Goal: Task Accomplishment & Management: Manage account settings

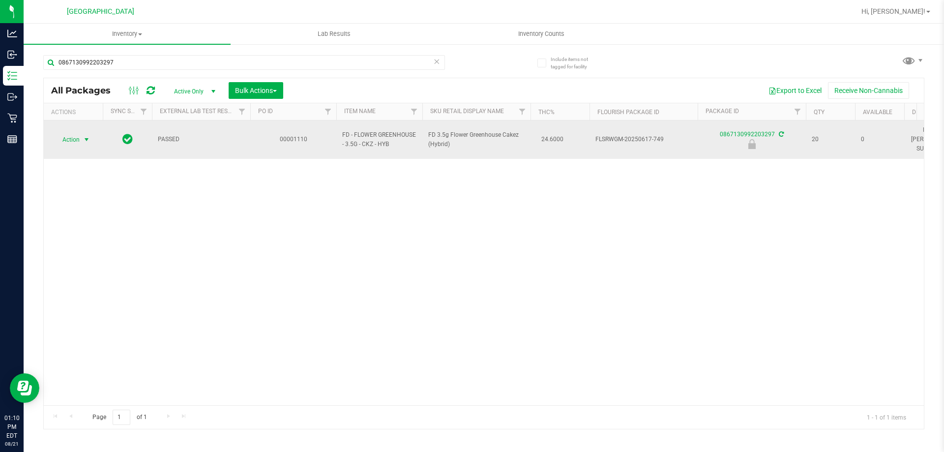
type input "0867130992203297"
click at [87, 136] on span "select" at bounding box center [87, 140] width 8 height 8
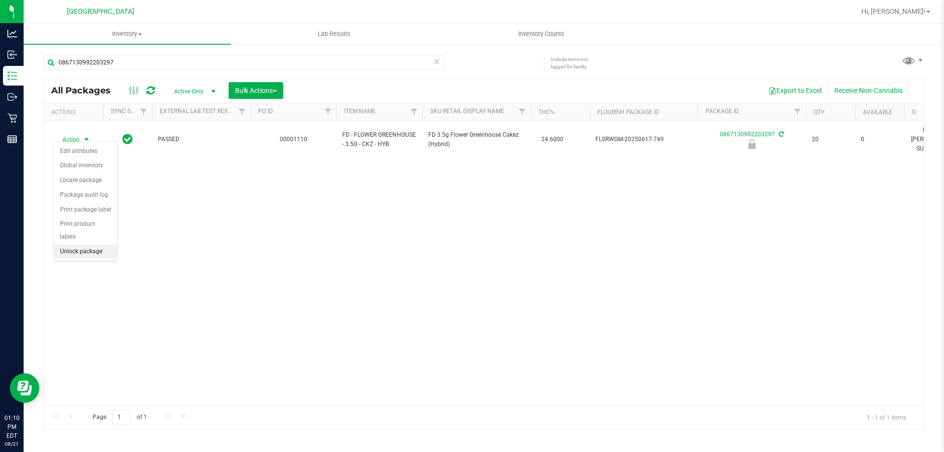
click at [91, 244] on li "Unlock package" at bounding box center [85, 251] width 63 height 15
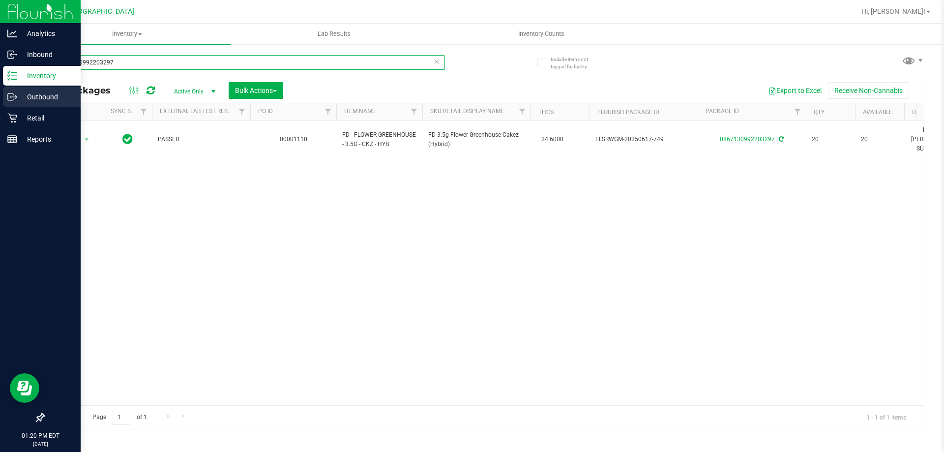
drag, startPoint x: 124, startPoint y: 58, endPoint x: 0, endPoint y: 99, distance: 131.1
click at [0, 99] on div "Analytics Inbound Inventory Outbound Retail Reports 01:20 PM EDT 08/21/2025 08/…" at bounding box center [472, 226] width 944 height 452
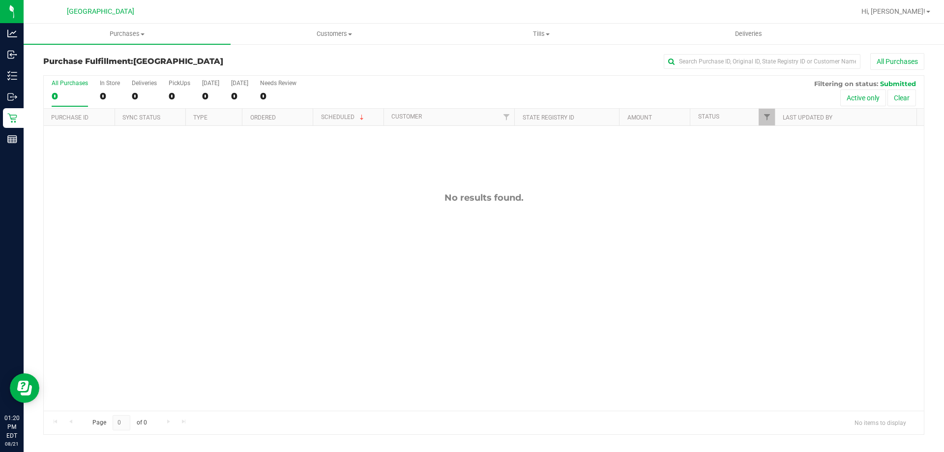
click at [203, 208] on div "No results found." at bounding box center [484, 301] width 880 height 351
click at [234, 345] on div "No results found." at bounding box center [484, 301] width 880 height 351
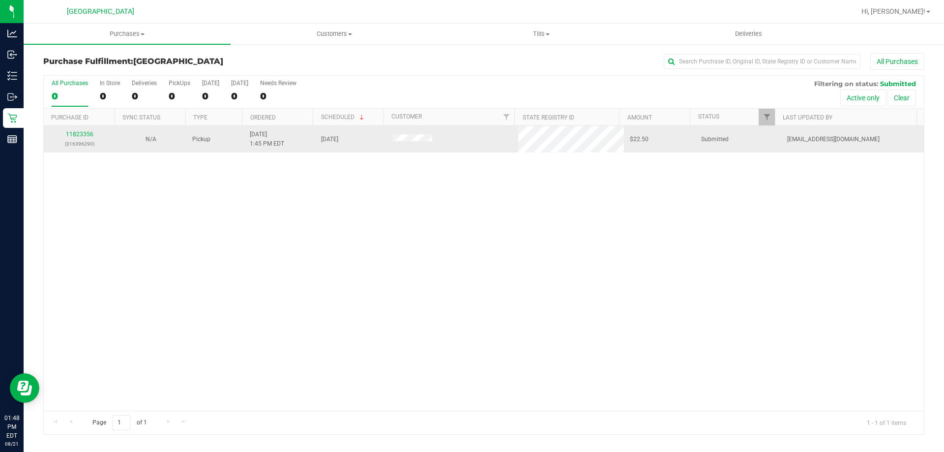
click at [90, 130] on div "11823356 (316396290)" at bounding box center [80, 139] width 60 height 19
click at [76, 132] on link "11823356" at bounding box center [80, 134] width 28 height 7
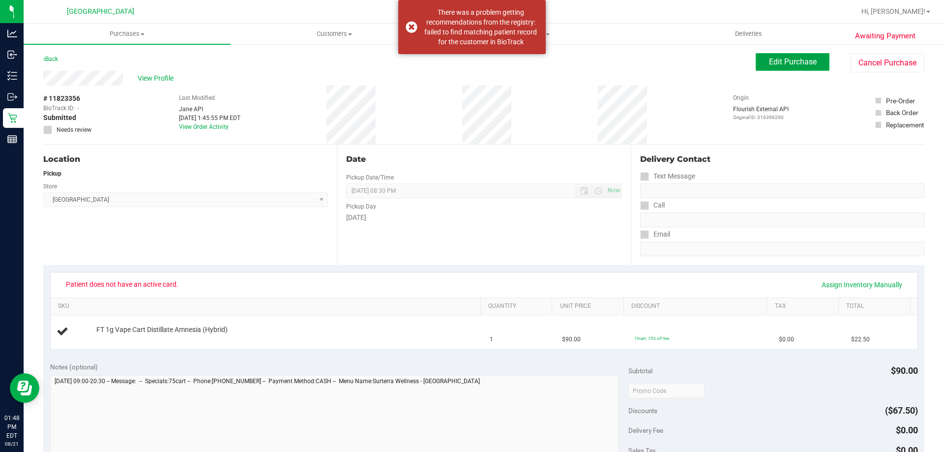
click at [760, 60] on button "Edit Purchase" at bounding box center [793, 62] width 74 height 18
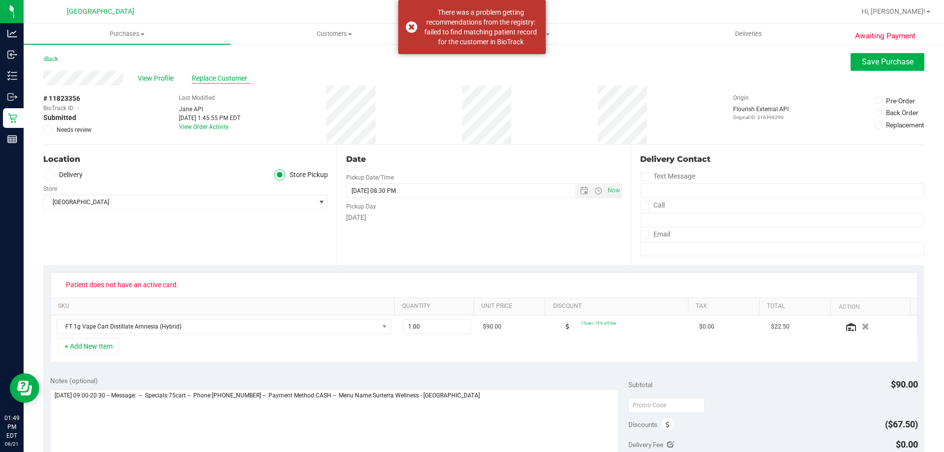
click at [227, 80] on span "Replace Customer" at bounding box center [221, 78] width 59 height 10
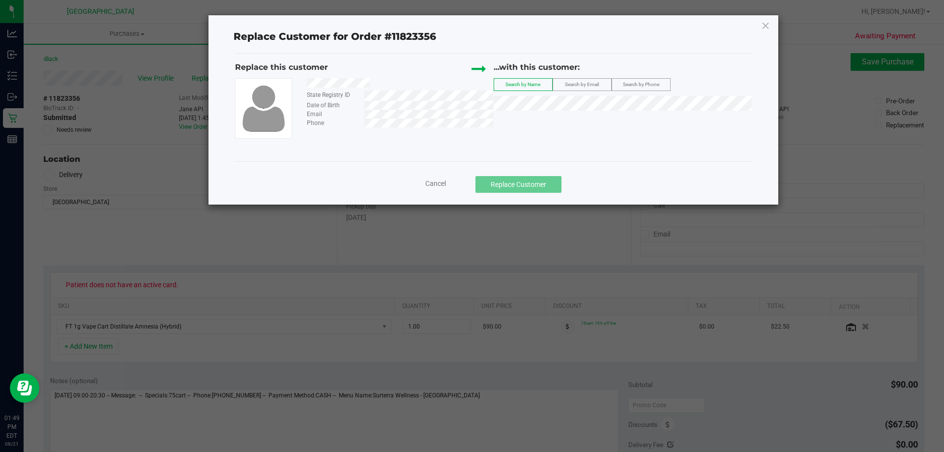
click at [576, 87] on span "Search by Email" at bounding box center [582, 84] width 34 height 5
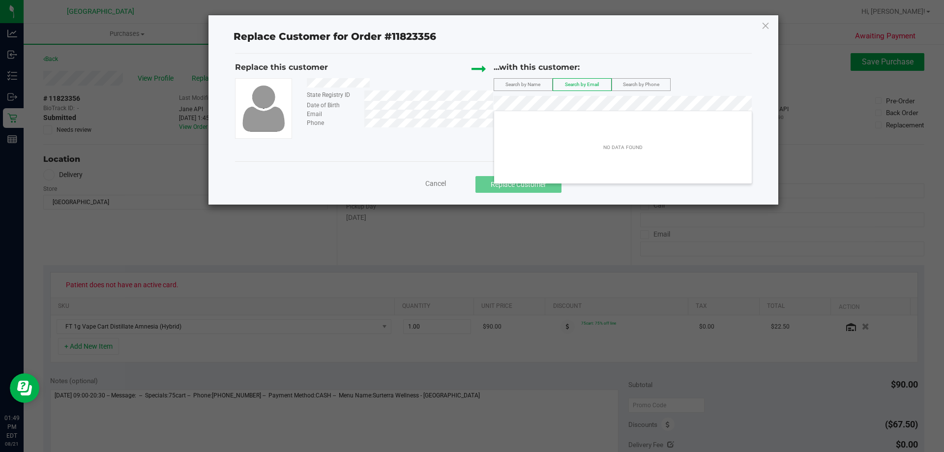
click at [443, 128] on div "State Registry ID Date of Birth Email Phone" at bounding box center [364, 108] width 259 height 61
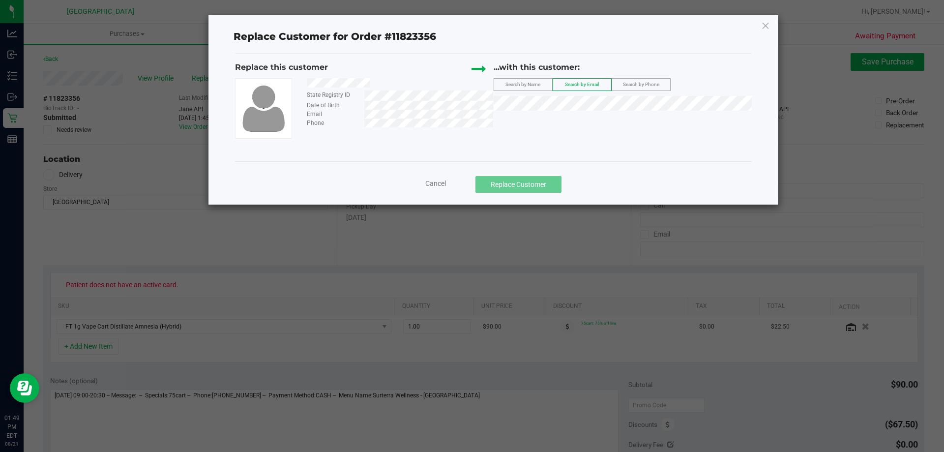
click at [650, 81] on label "Search by Phone" at bounding box center [641, 85] width 58 height 12
click at [424, 74] on div "Replace this customer" at bounding box center [364, 69] width 259 height 17
click at [436, 184] on span "Cancel" at bounding box center [435, 184] width 21 height 8
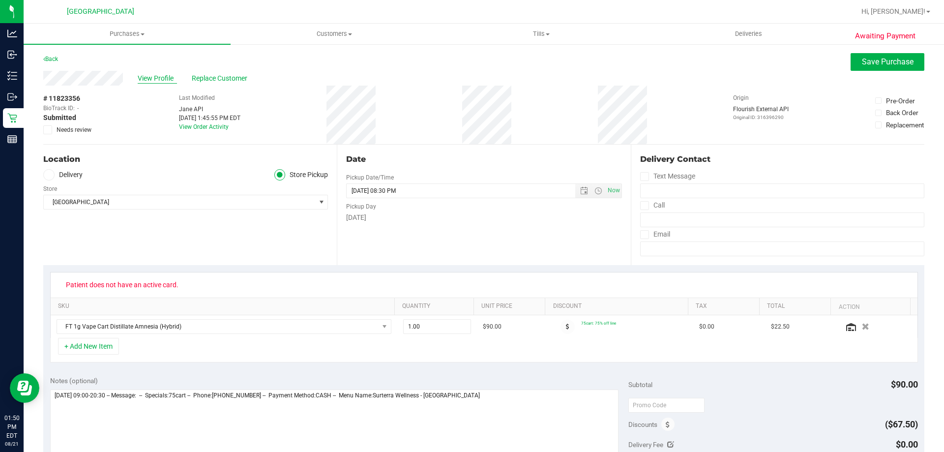
click at [159, 78] on span "View Profile" at bounding box center [157, 78] width 39 height 10
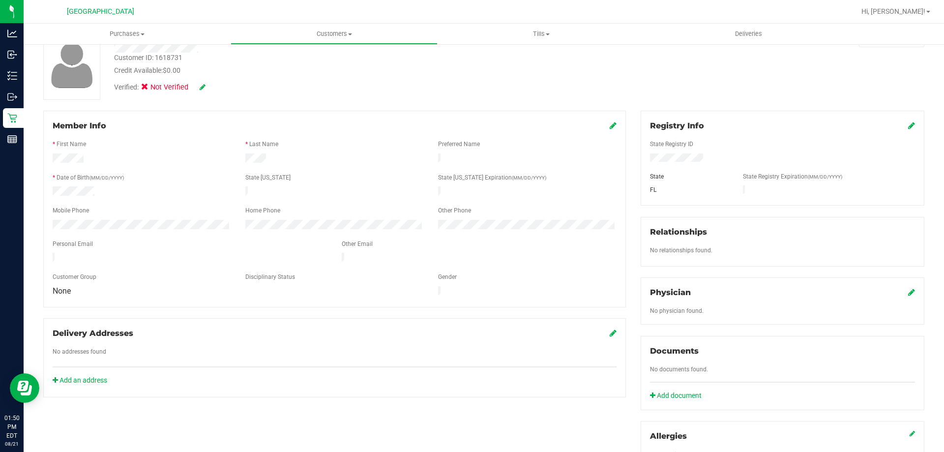
scroll to position [49, 0]
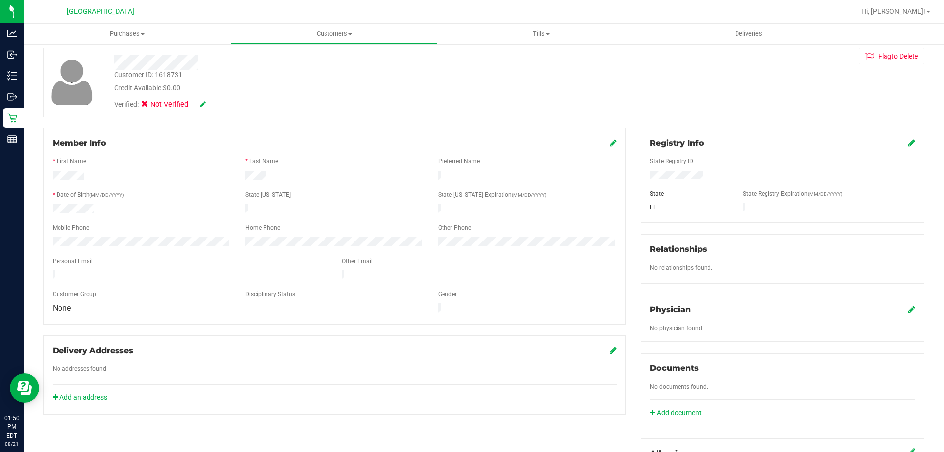
click at [909, 140] on icon at bounding box center [912, 143] width 7 height 8
click at [402, 136] on div "Member Info * First Name * Last Name Preferred Name * Date of Birth (MM/DD/YYYY…" at bounding box center [484, 381] width 896 height 507
click at [671, 97] on div "Customer ID: 1618731 Credit Available: $0.00 Verified: Not Verified Flag to [GE…" at bounding box center [484, 82] width 896 height 69
click at [907, 146] on icon at bounding box center [911, 144] width 9 height 8
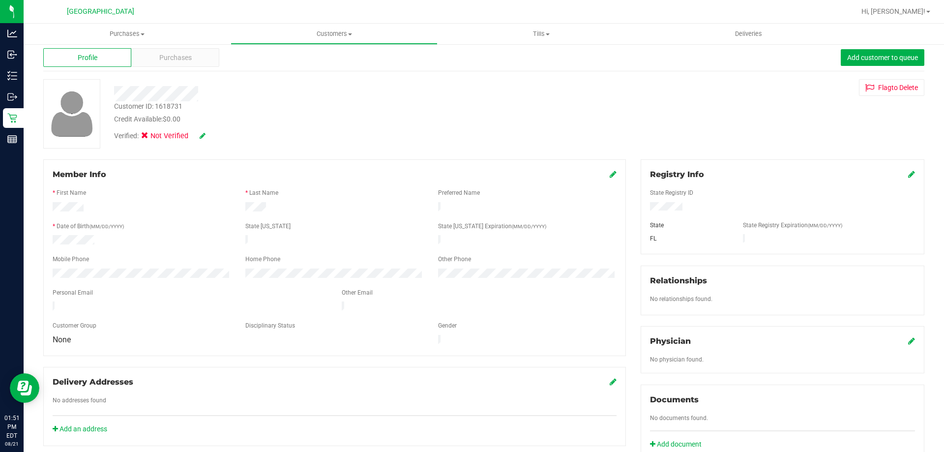
scroll to position [0, 0]
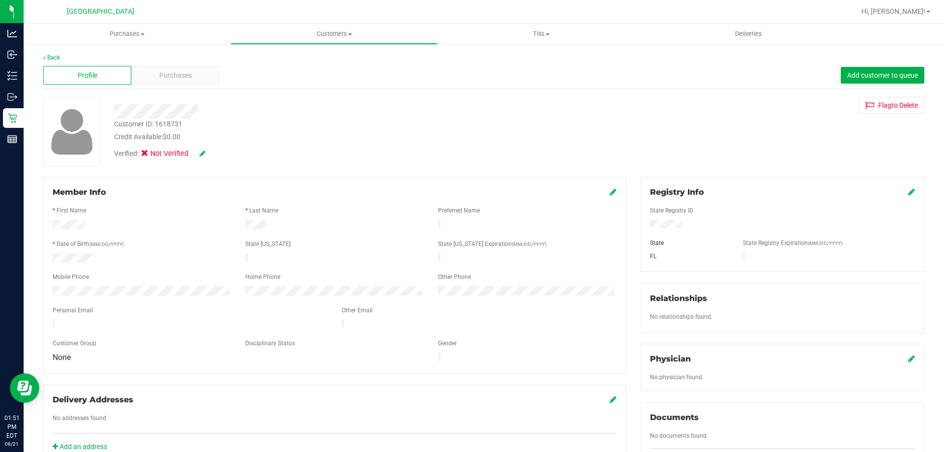
click at [205, 152] on div "Verified: Not Verified" at bounding box center [181, 154] width 135 height 11
click at [205, 153] on icon at bounding box center [203, 153] width 6 height 7
click at [230, 126] on div "Customer ID: 1618731 Credit Available: $0.00" at bounding box center [331, 130] width 448 height 23
click at [150, 155] on icon at bounding box center [148, 155] width 6 height 0
click at [0, 0] on input "Medical" at bounding box center [0, 0] width 0 height 0
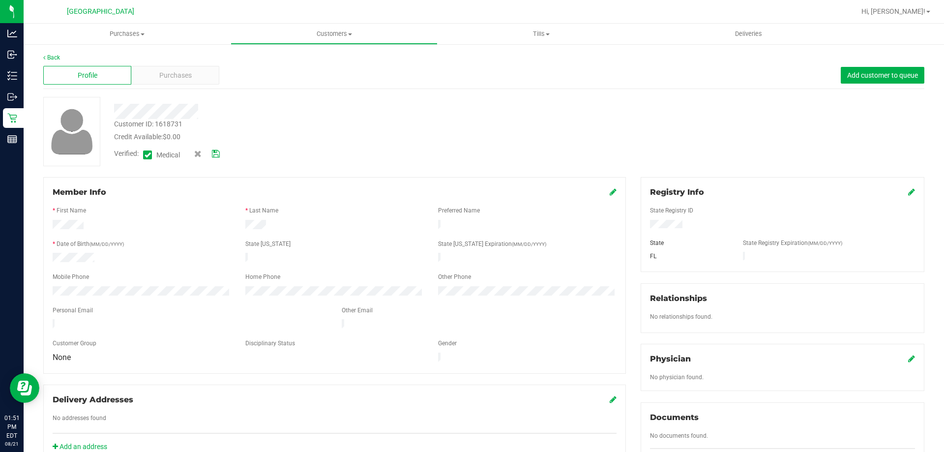
click at [249, 102] on div at bounding box center [331, 108] width 448 height 22
click at [146, 155] on icon at bounding box center [148, 155] width 6 height 0
click at [0, 0] on input "Medical" at bounding box center [0, 0] width 0 height 0
click at [146, 155] on icon at bounding box center [148, 155] width 6 height 0
click at [0, 0] on input "Medical" at bounding box center [0, 0] width 0 height 0
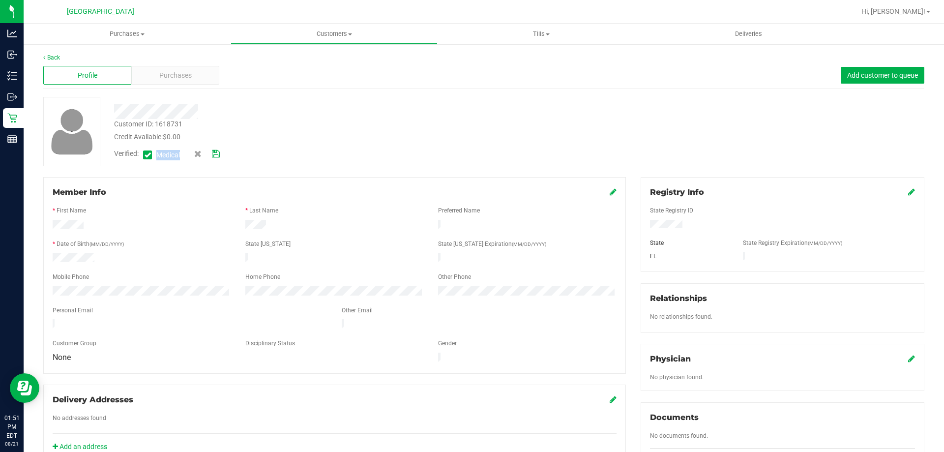
click at [216, 154] on icon at bounding box center [216, 154] width 8 height 7
click at [49, 55] on link "Back" at bounding box center [51, 57] width 17 height 7
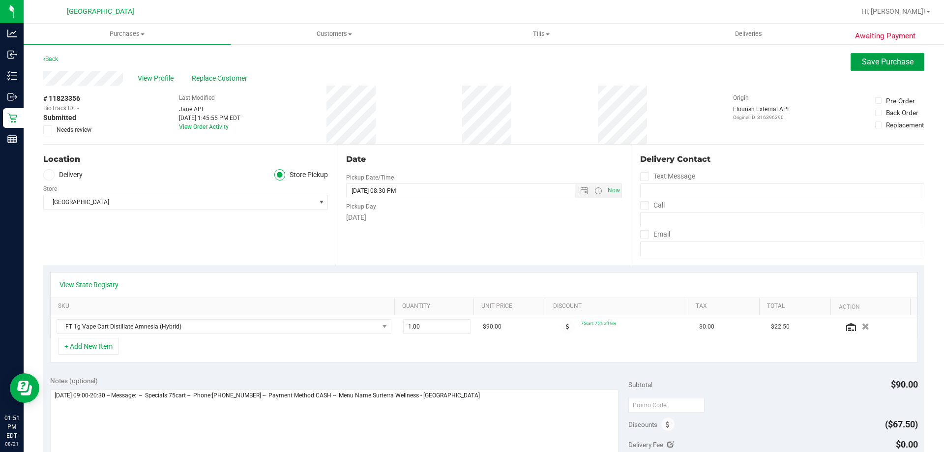
click at [873, 67] on button "Save Purchase" at bounding box center [888, 62] width 74 height 18
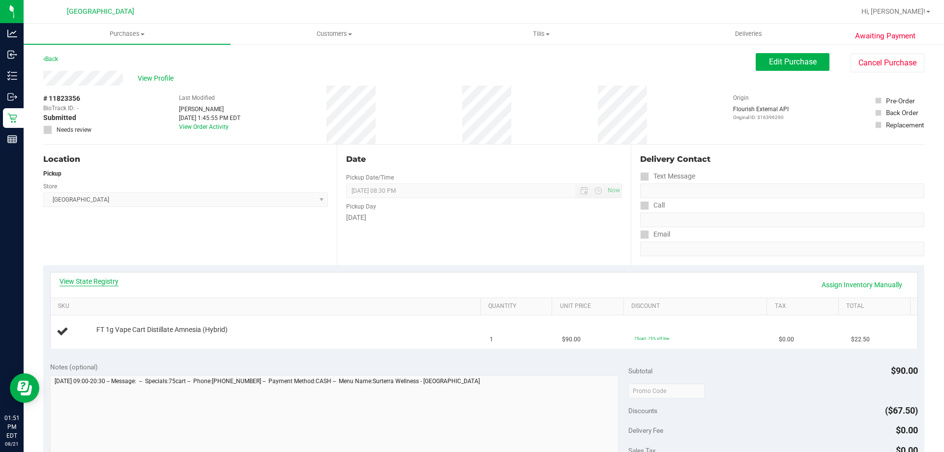
click at [108, 283] on link "View State Registry" at bounding box center [89, 281] width 59 height 10
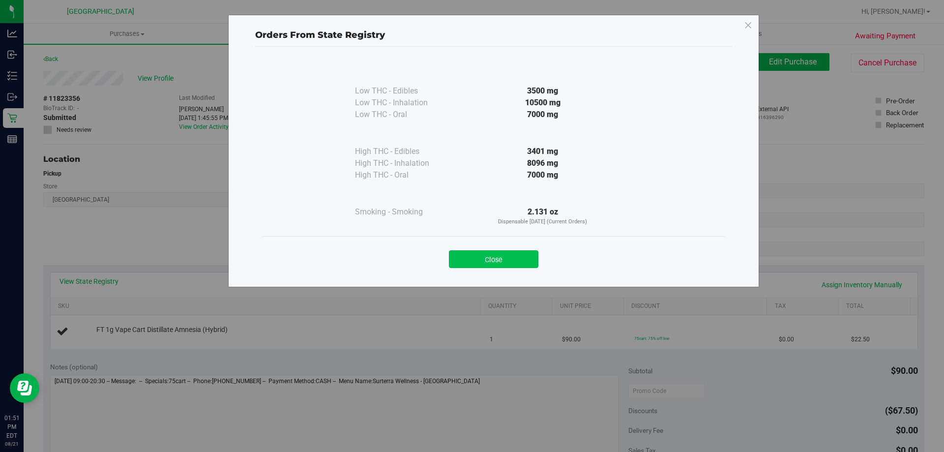
click at [492, 254] on button "Close" at bounding box center [494, 259] width 90 height 18
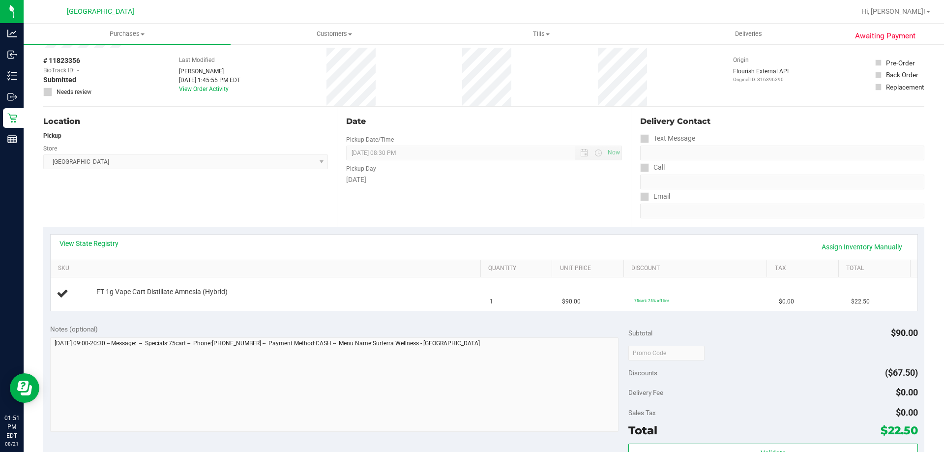
scroll to position [246, 0]
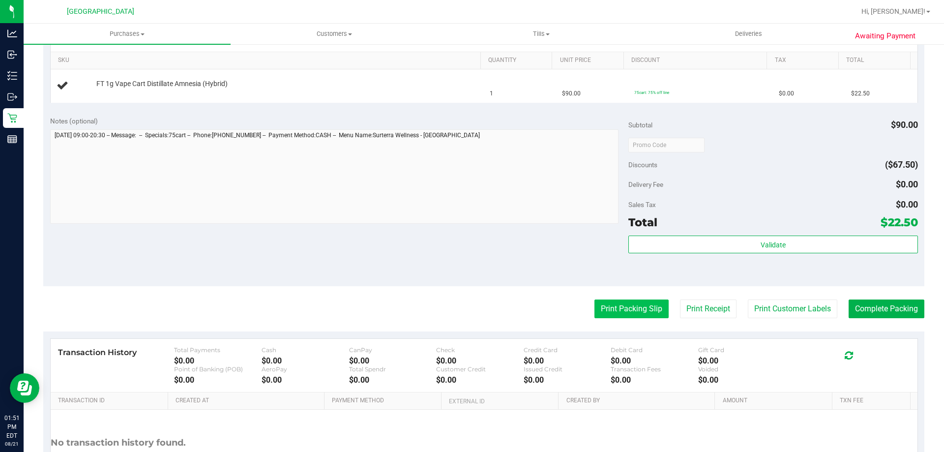
click at [618, 309] on button "Print Packing Slip" at bounding box center [632, 309] width 74 height 19
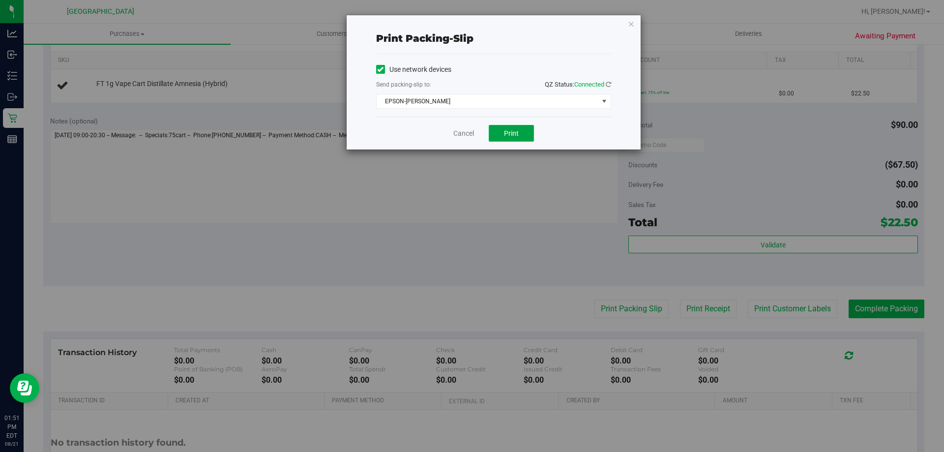
click at [516, 133] on span "Print" at bounding box center [511, 133] width 15 height 8
click at [634, 25] on icon "button" at bounding box center [631, 24] width 7 height 12
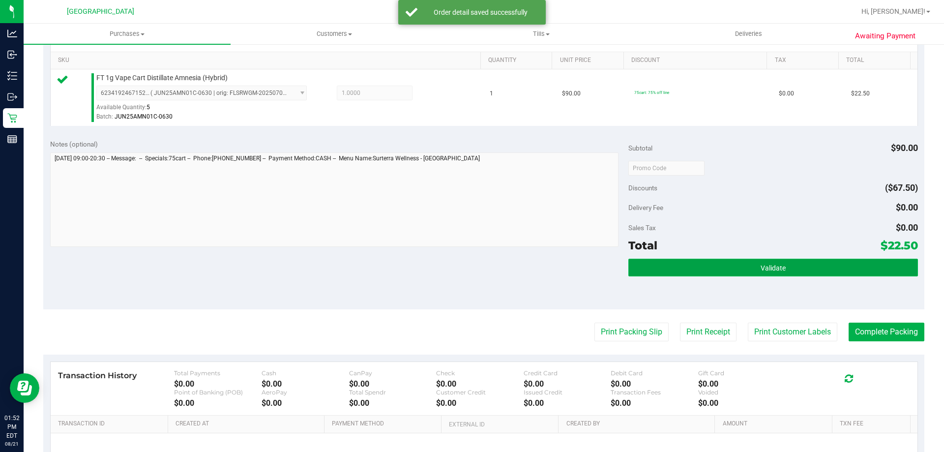
click at [687, 261] on button "Validate" at bounding box center [773, 268] width 289 height 18
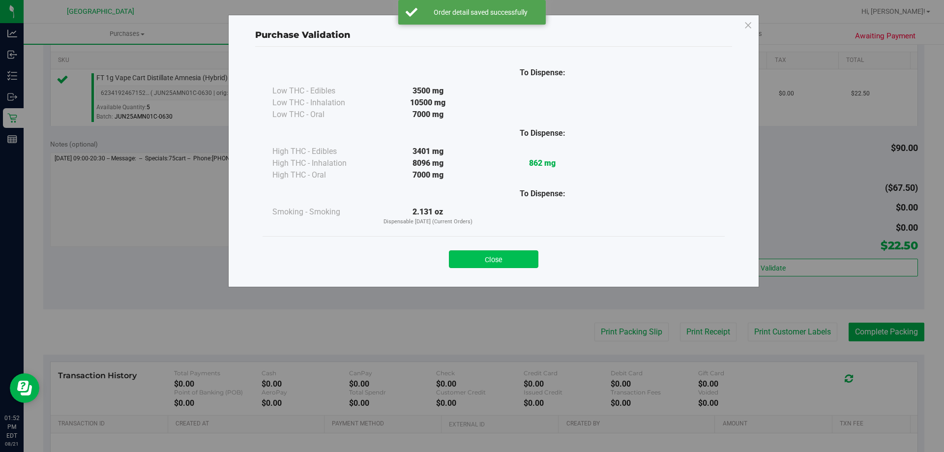
click at [521, 261] on button "Close" at bounding box center [494, 259] width 90 height 18
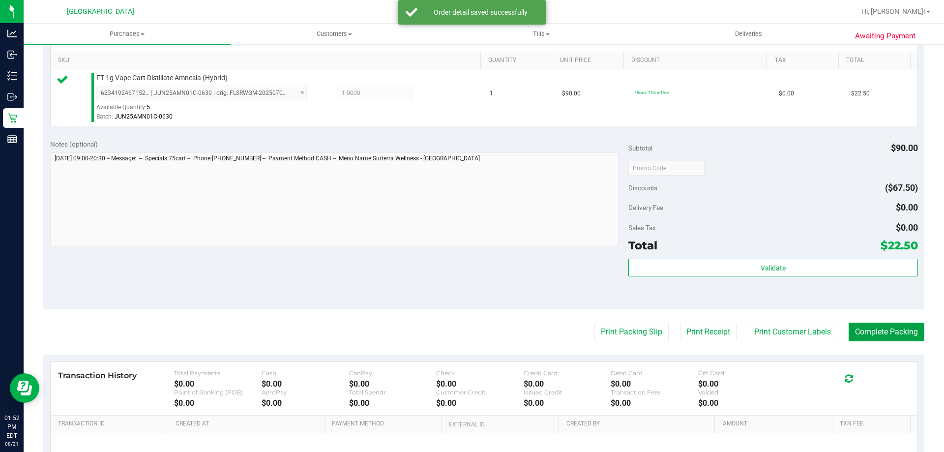
click at [903, 333] on button "Complete Packing" at bounding box center [887, 332] width 76 height 19
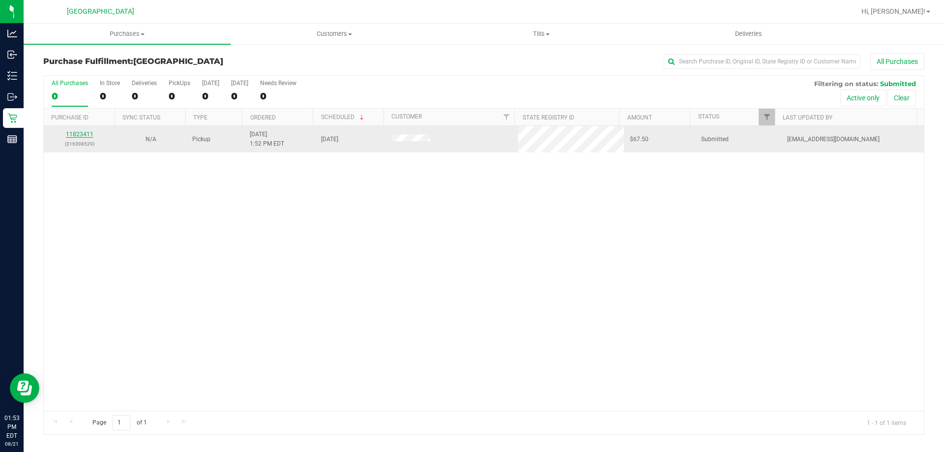
click at [74, 132] on link "11823411" at bounding box center [80, 134] width 28 height 7
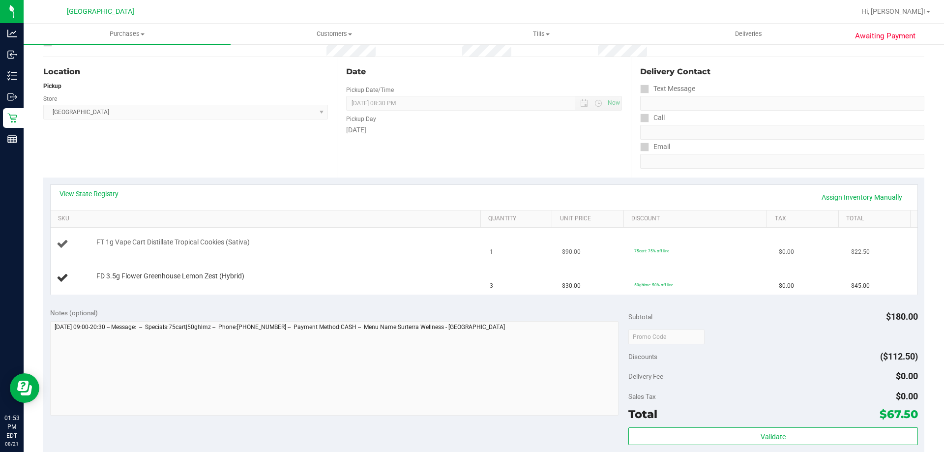
scroll to position [98, 0]
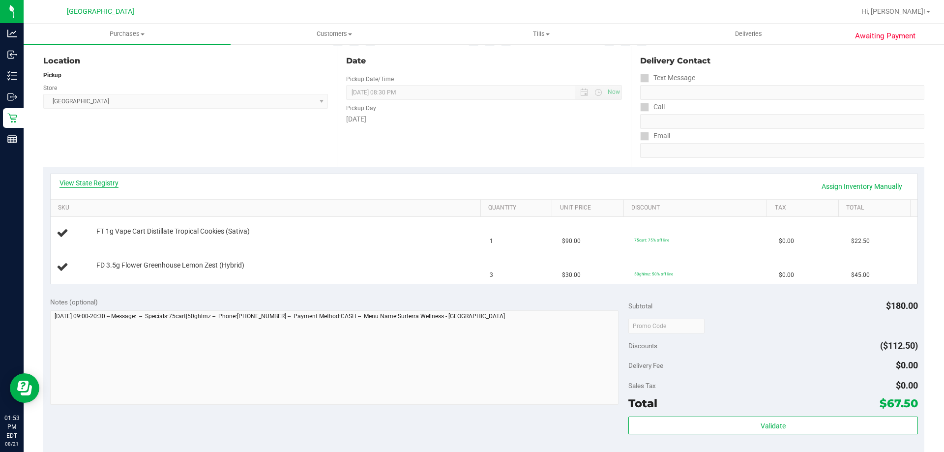
click at [106, 182] on link "View State Registry" at bounding box center [89, 183] width 59 height 10
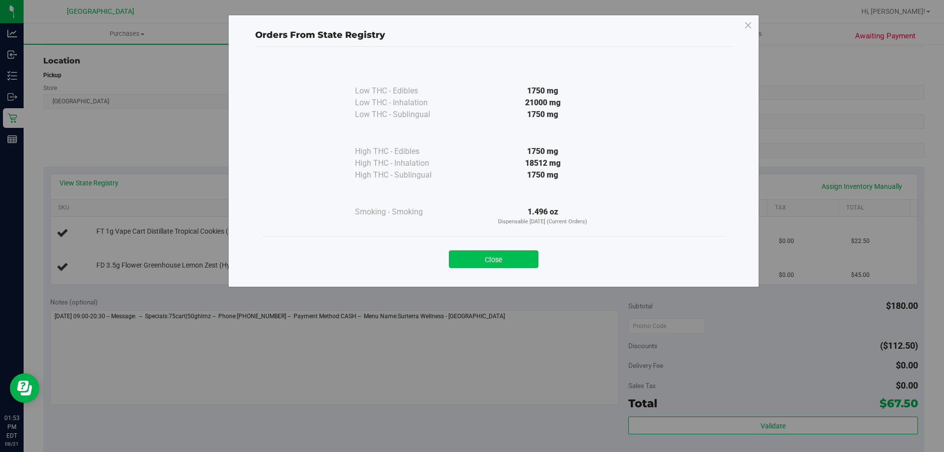
click at [510, 251] on button "Close" at bounding box center [494, 259] width 90 height 18
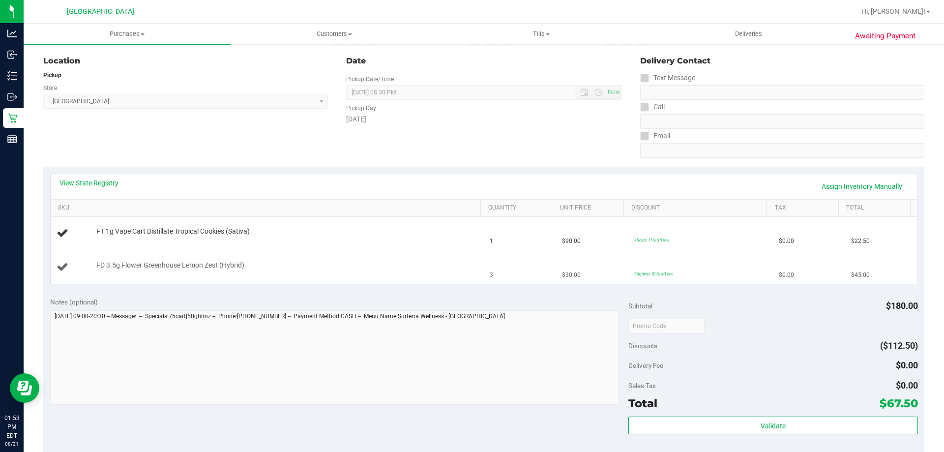
scroll to position [295, 0]
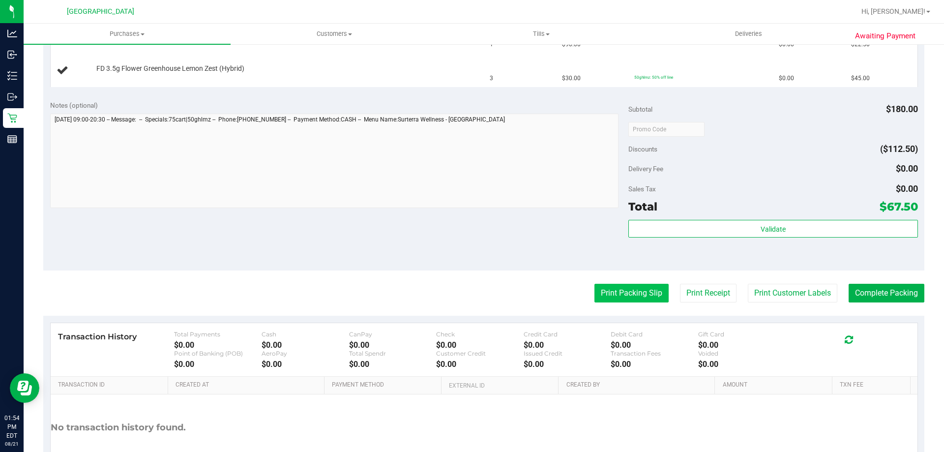
click at [615, 291] on button "Print Packing Slip" at bounding box center [632, 293] width 74 height 19
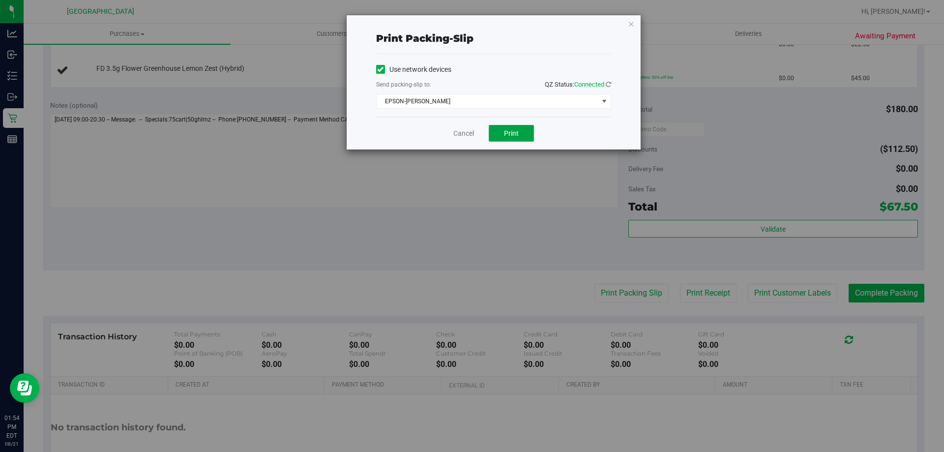
click at [517, 140] on button "Print" at bounding box center [511, 133] width 45 height 17
click at [629, 26] on icon "button" at bounding box center [631, 24] width 7 height 12
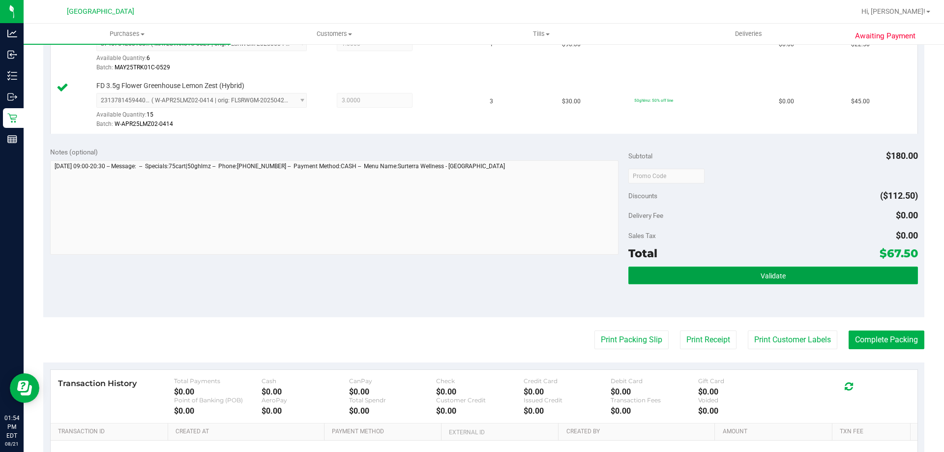
click at [774, 276] on span "Validate" at bounding box center [773, 276] width 25 height 8
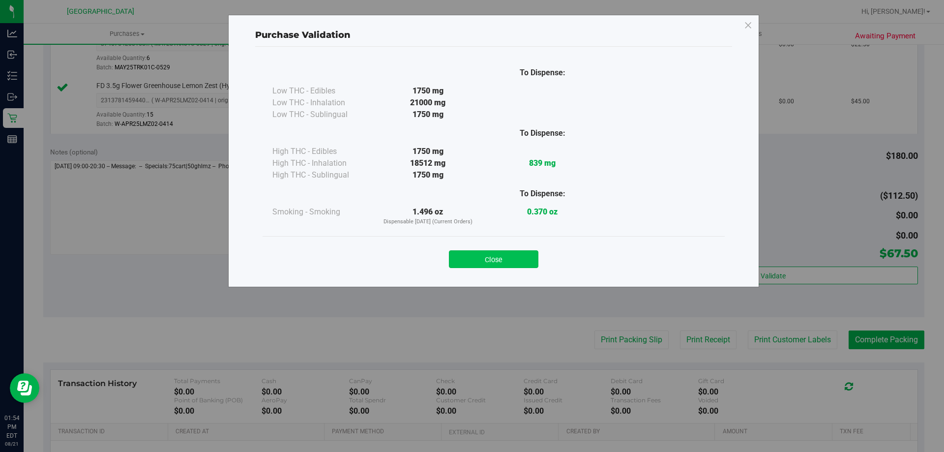
click at [512, 253] on button "Close" at bounding box center [494, 259] width 90 height 18
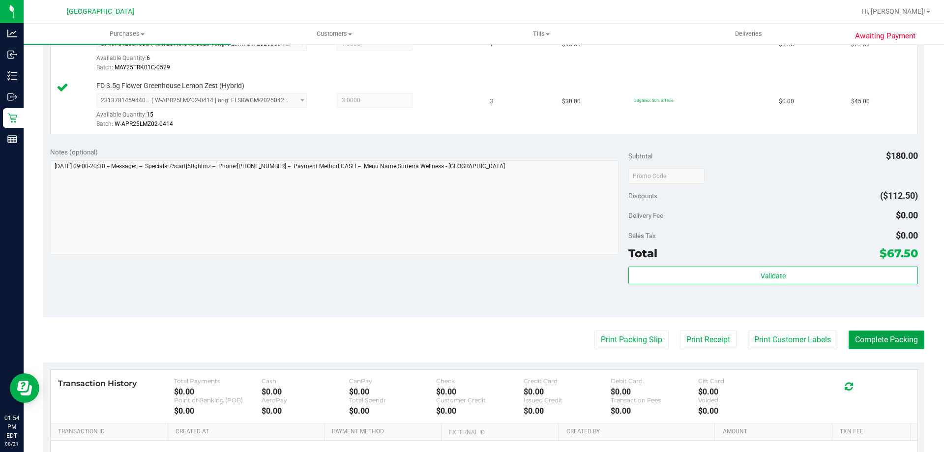
click at [903, 337] on button "Complete Packing" at bounding box center [887, 340] width 76 height 19
